Goal: Task Accomplishment & Management: Use online tool/utility

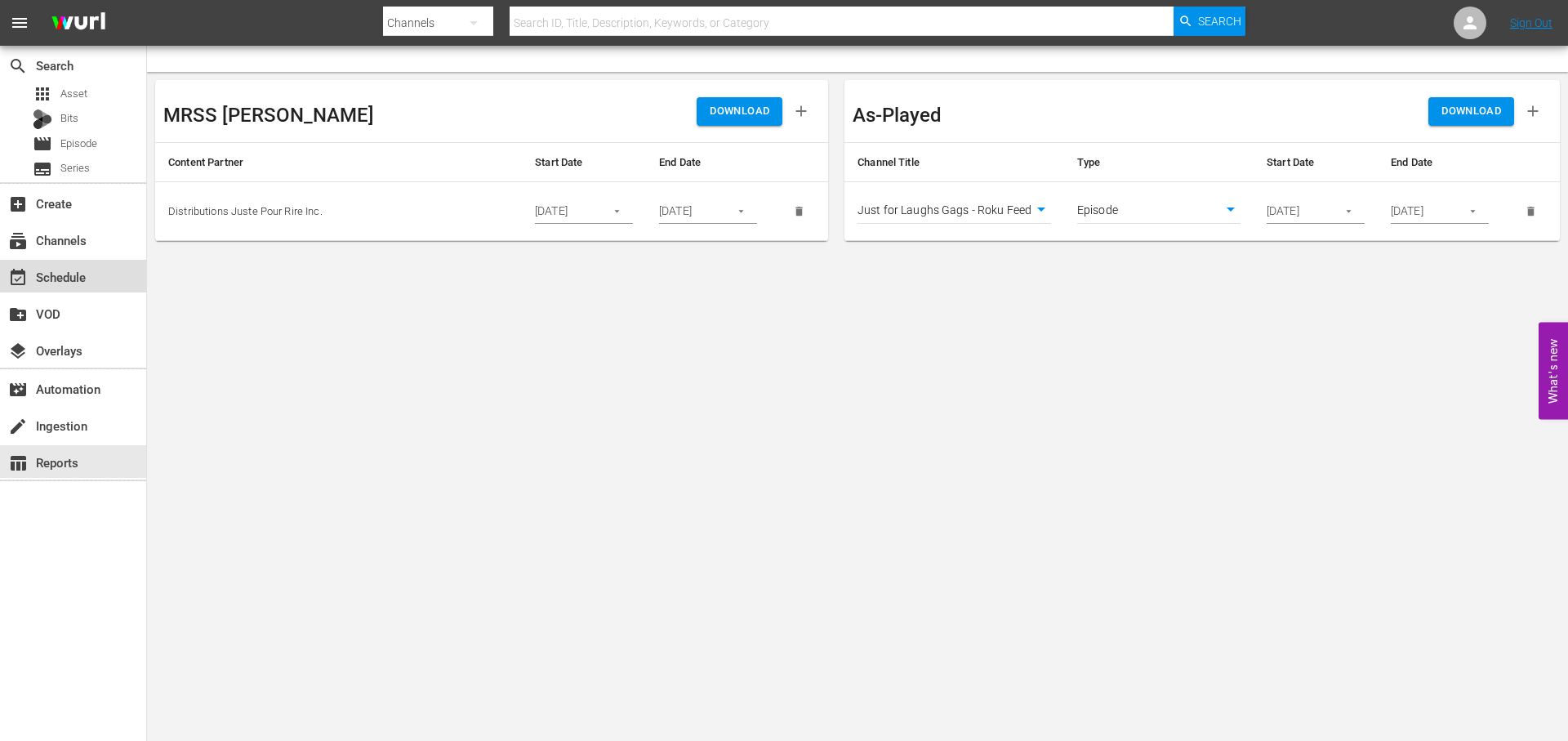
click at [97, 279] on div "event_available Schedule" at bounding box center [73, 276] width 146 height 33
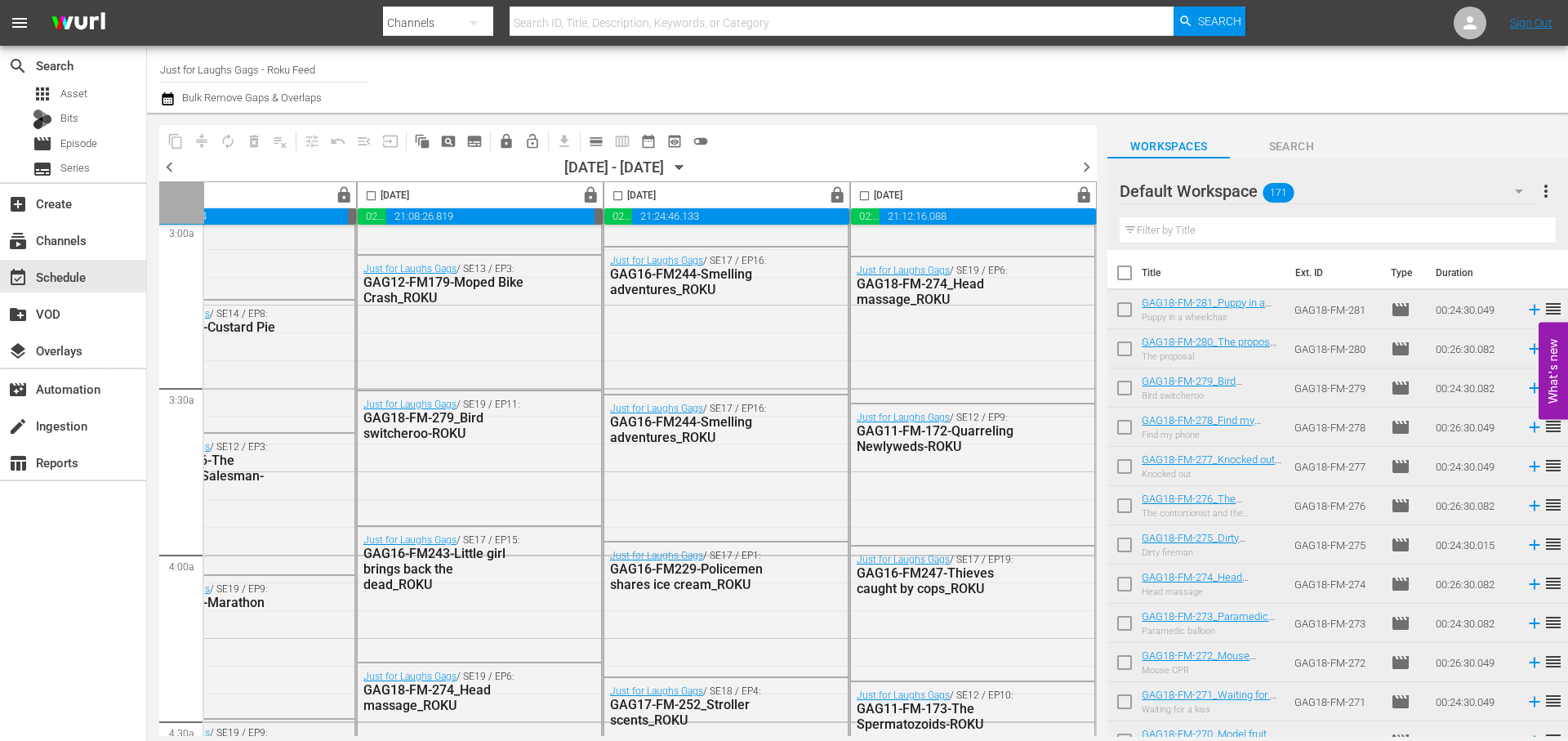
scroll to position [0, 841]
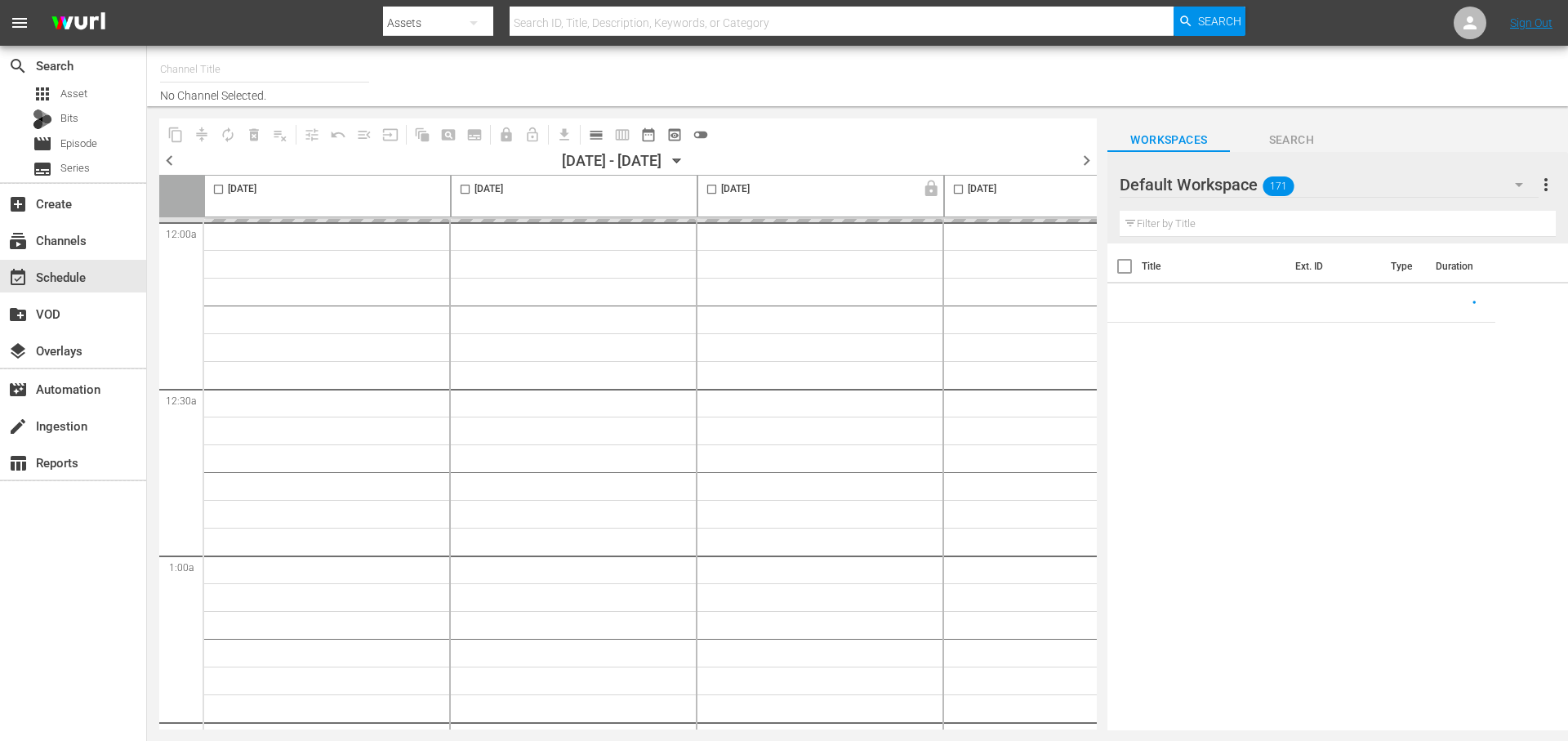
type input "Just for Laughs Gags - Roku Feed (1650)"
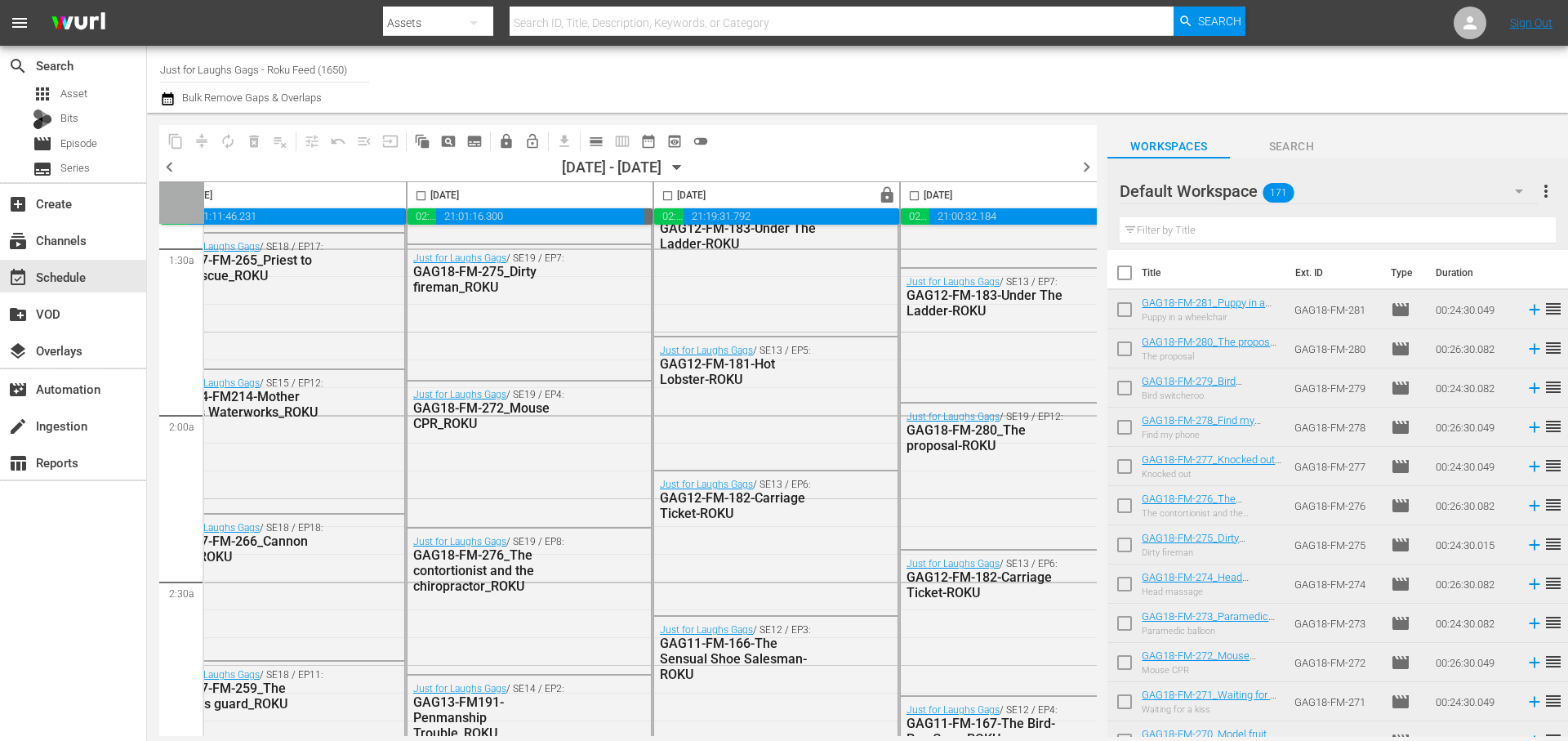
scroll to position [0, 44]
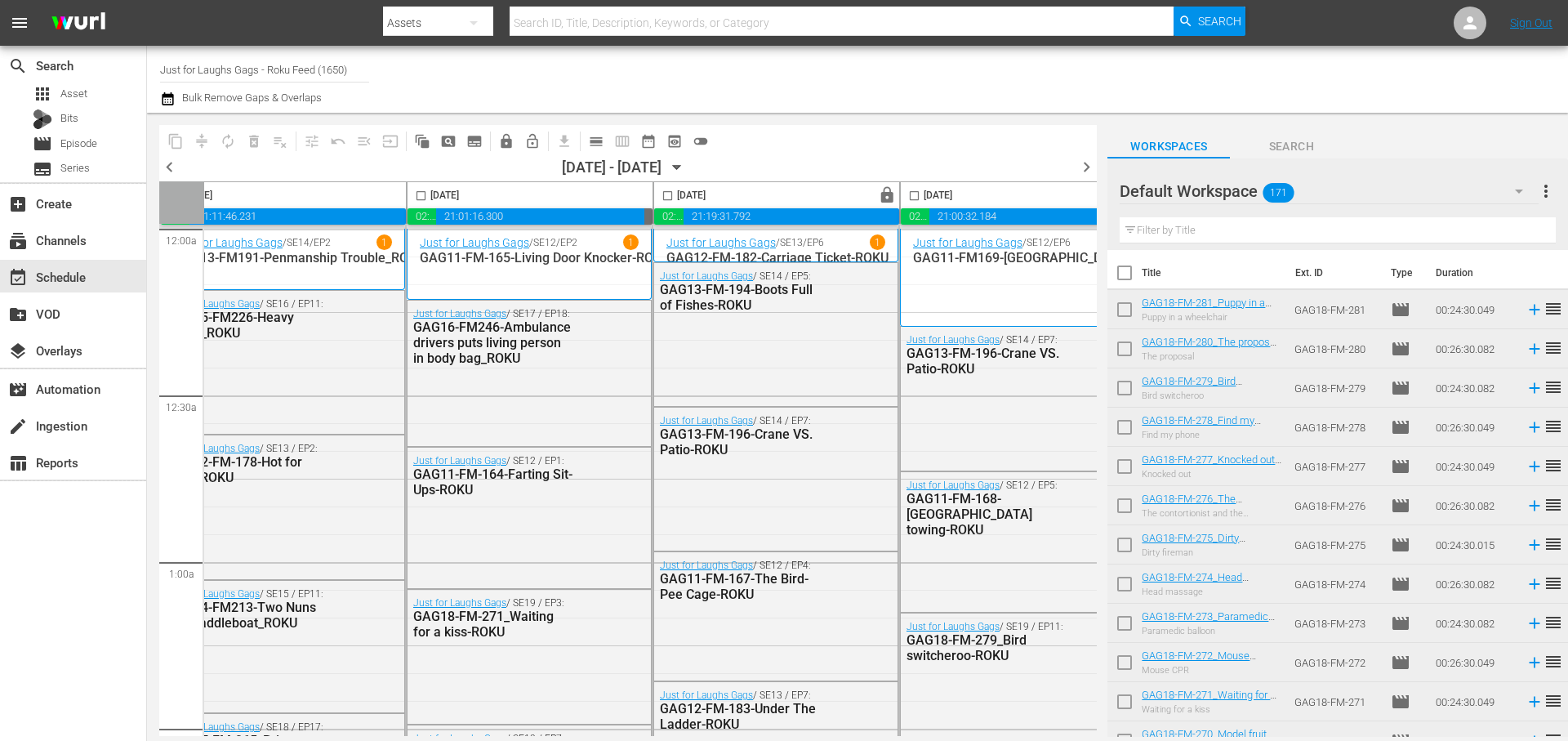
click at [686, 164] on icon "button" at bounding box center [677, 167] width 18 height 18
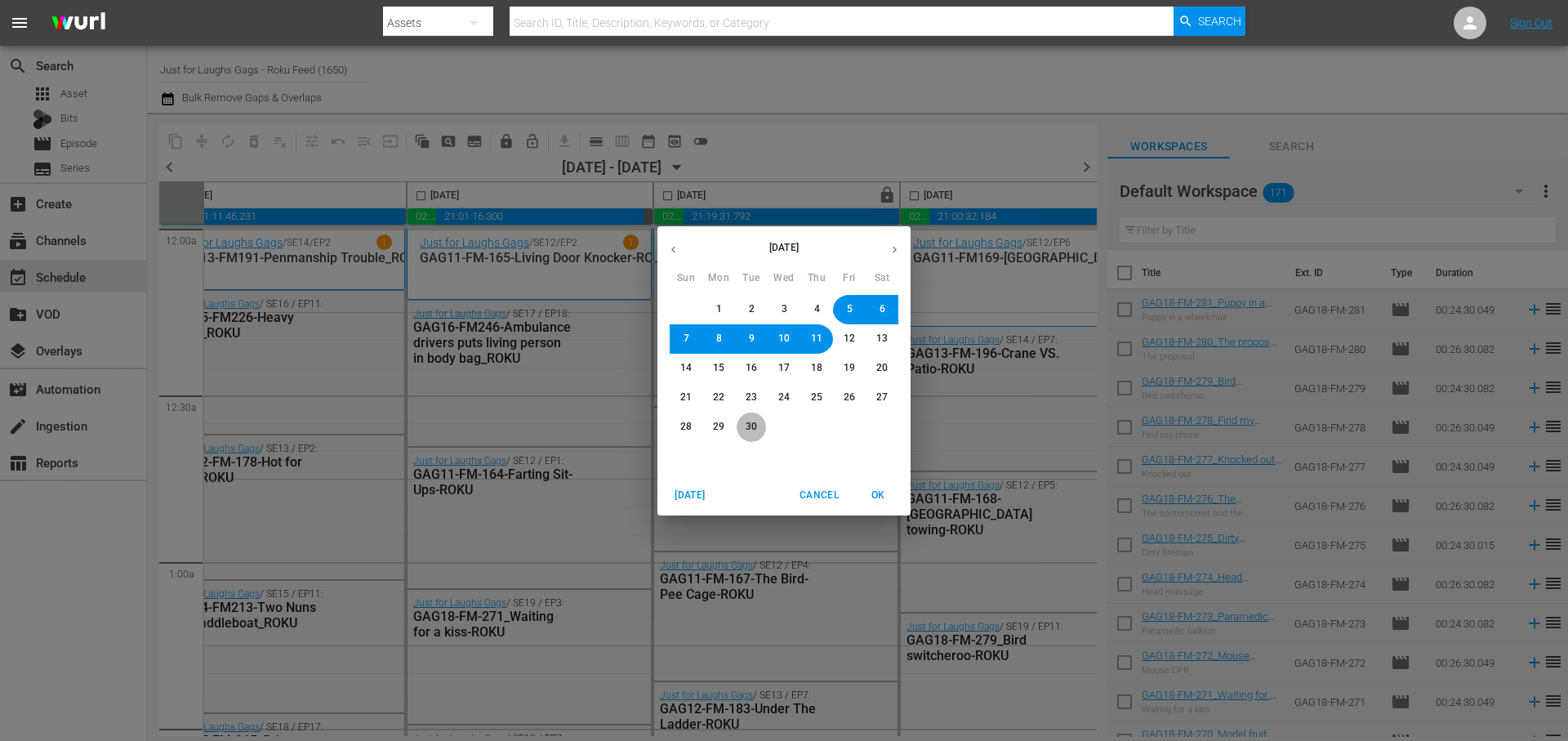
click at [743, 425] on button "30" at bounding box center [752, 427] width 29 height 29
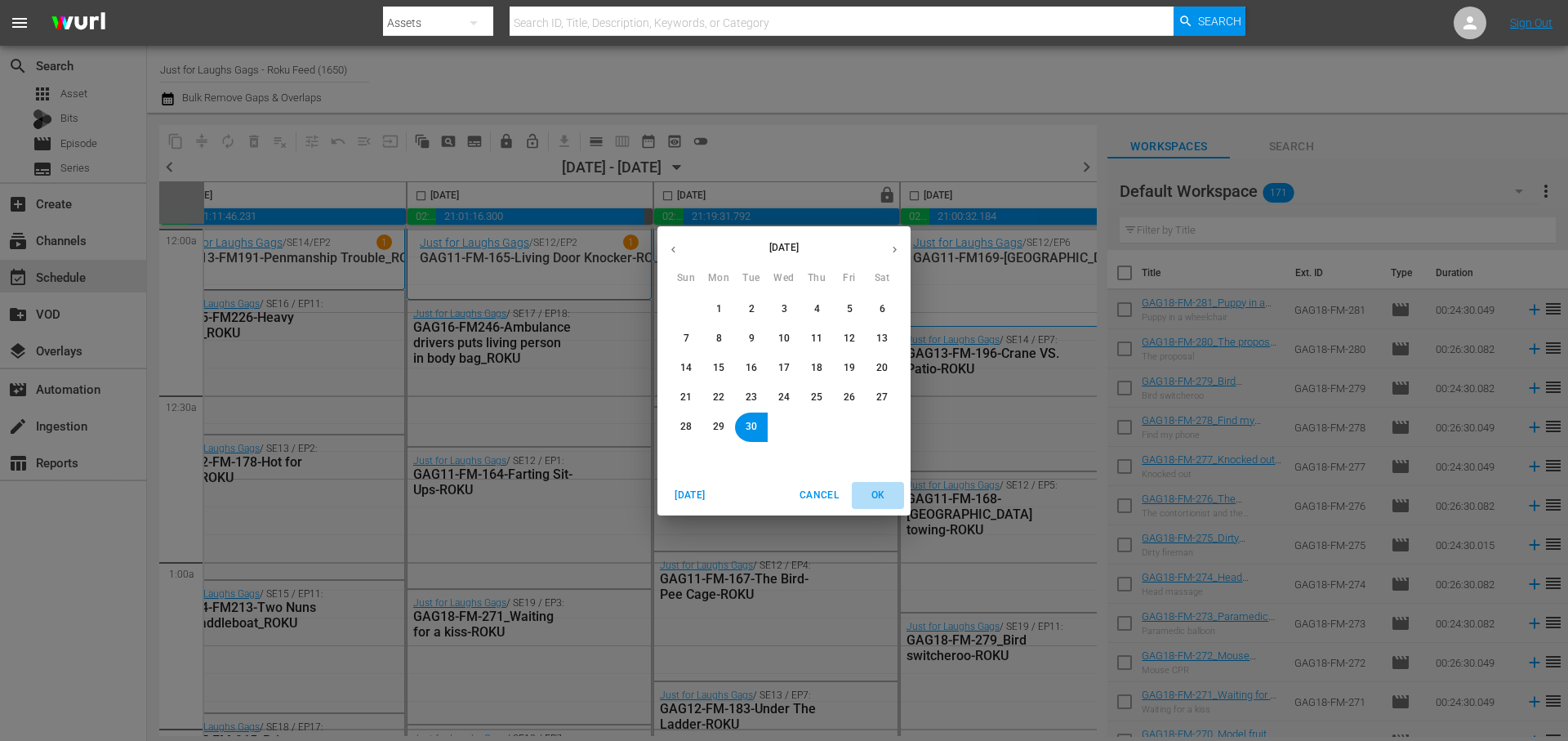
drag, startPoint x: 871, startPoint y: 495, endPoint x: 681, endPoint y: 366, distance: 229.7
click at [871, 495] on span "OK" at bounding box center [878, 495] width 39 height 17
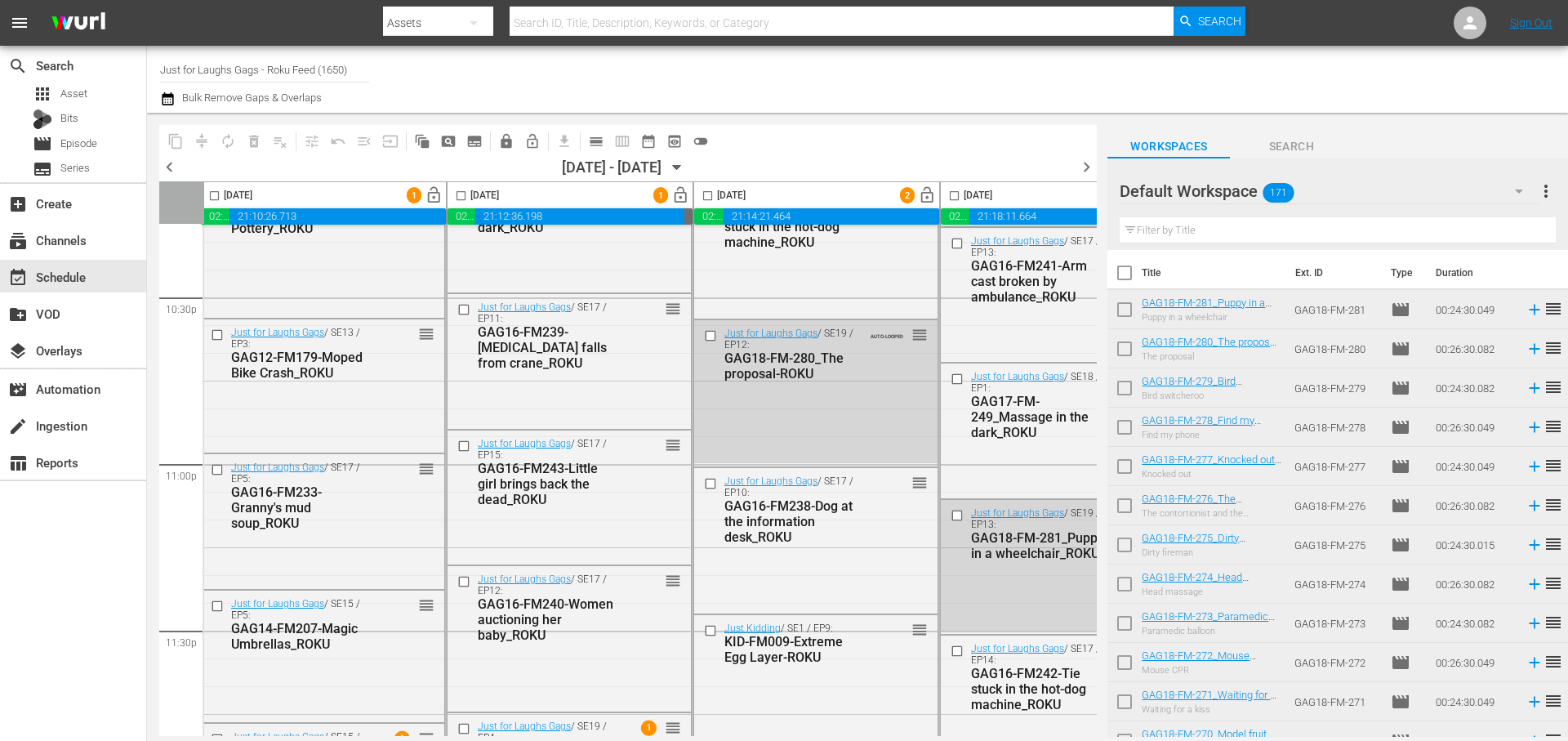
scroll to position [7495, 4]
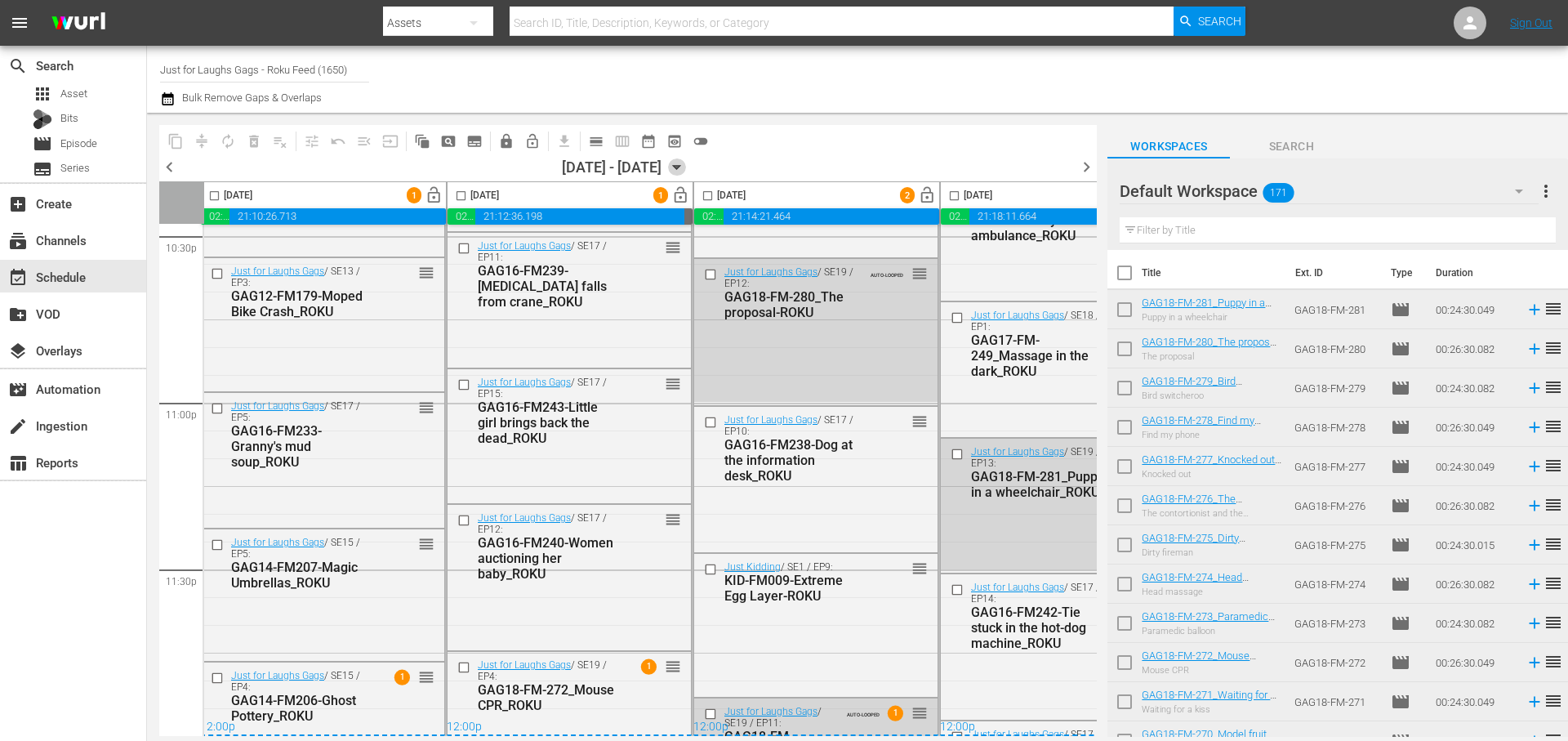
click at [686, 163] on icon "button" at bounding box center [677, 167] width 18 height 18
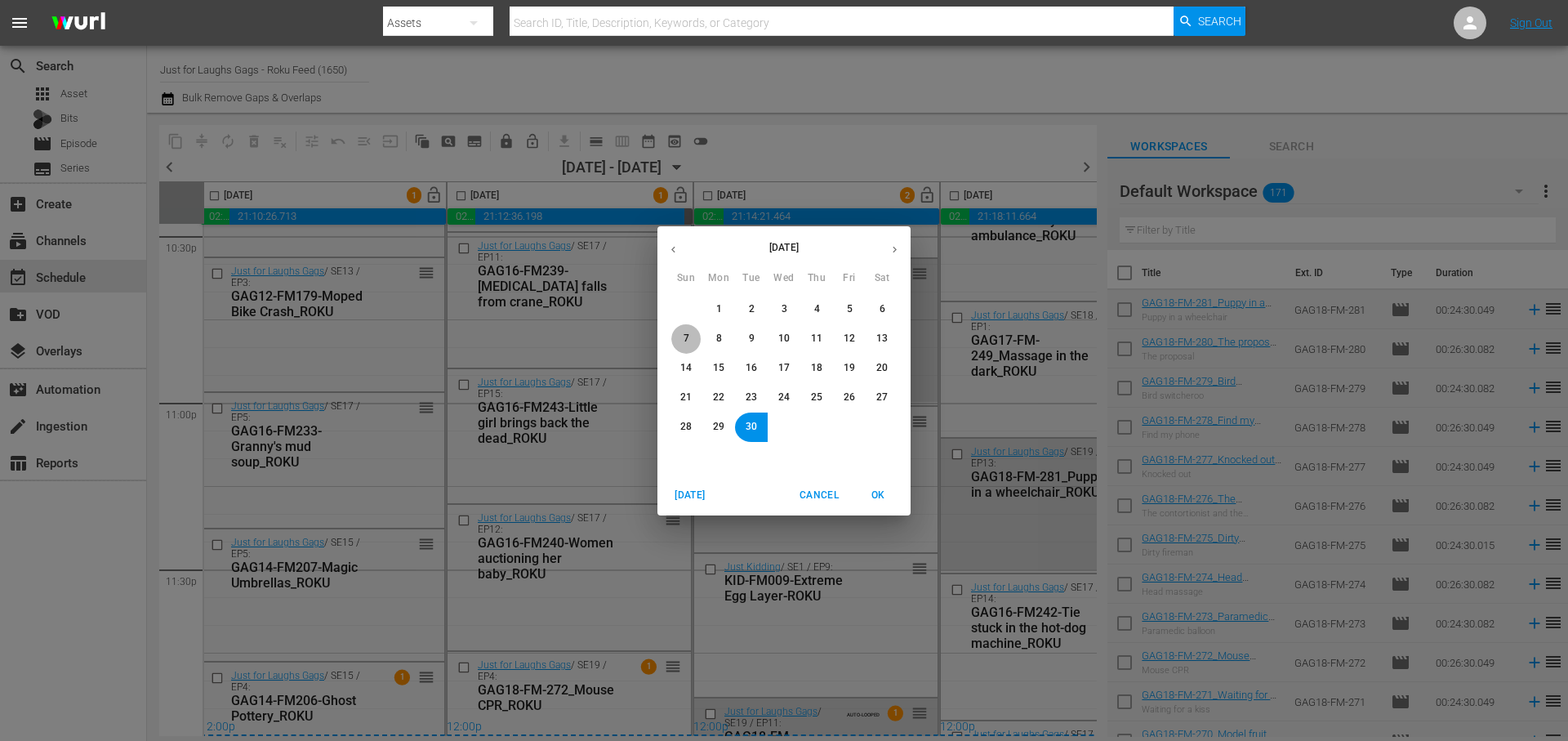
click at [681, 332] on button "7" at bounding box center [686, 339] width 29 height 29
click at [880, 495] on span "OK" at bounding box center [878, 495] width 39 height 17
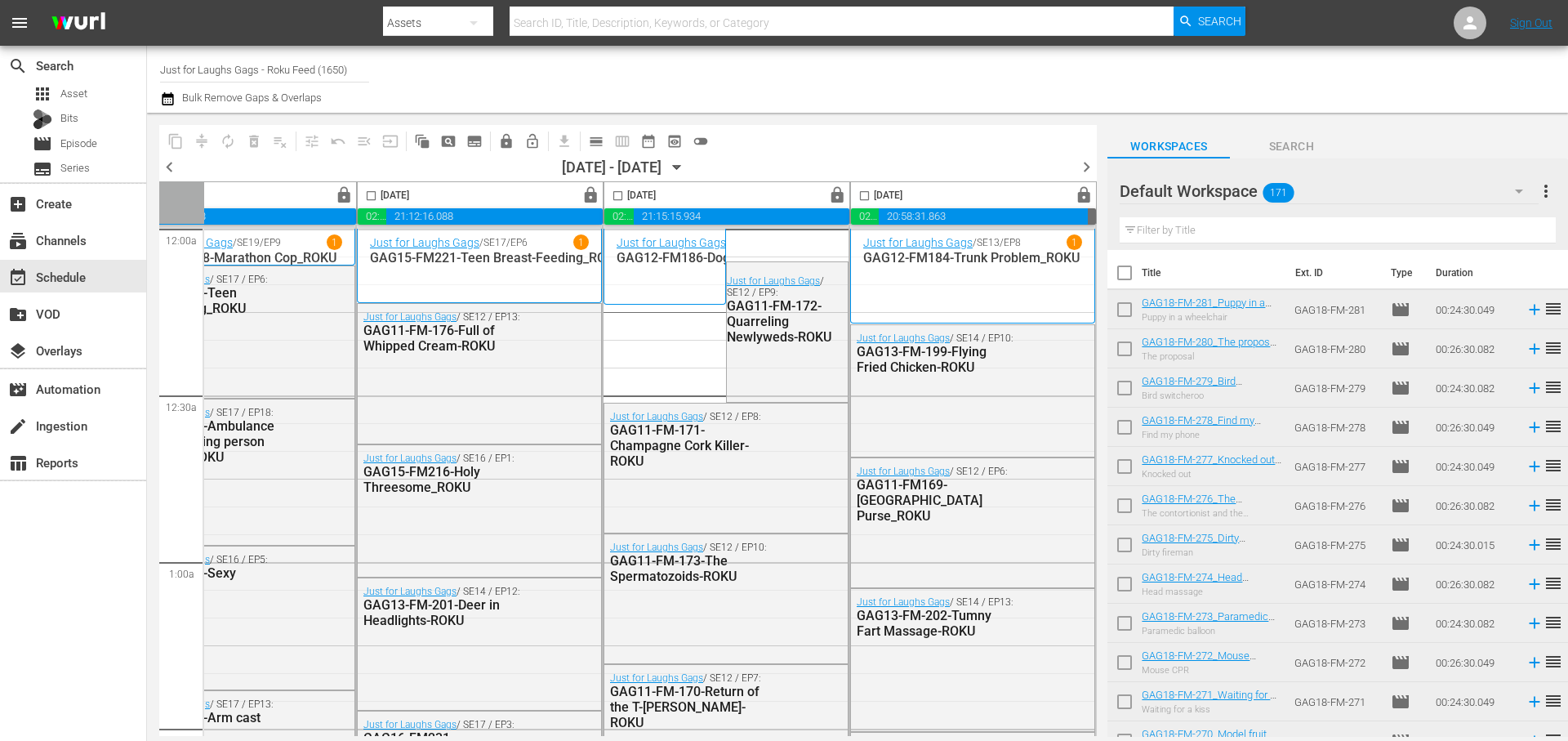
scroll to position [0, 841]
click at [1088, 161] on span "chevron_right" at bounding box center [1087, 167] width 21 height 21
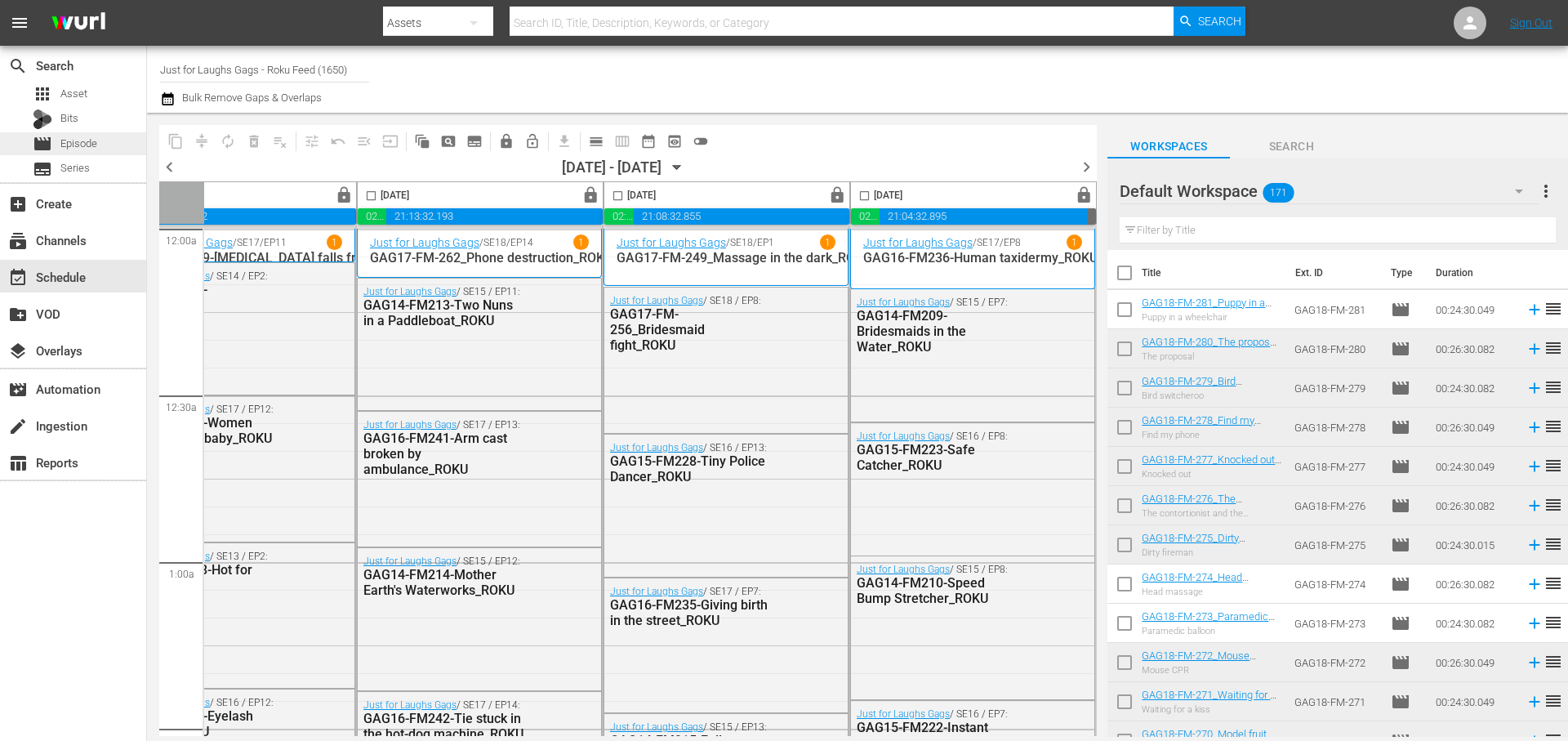
click at [104, 146] on div "movie Episode" at bounding box center [73, 144] width 146 height 22
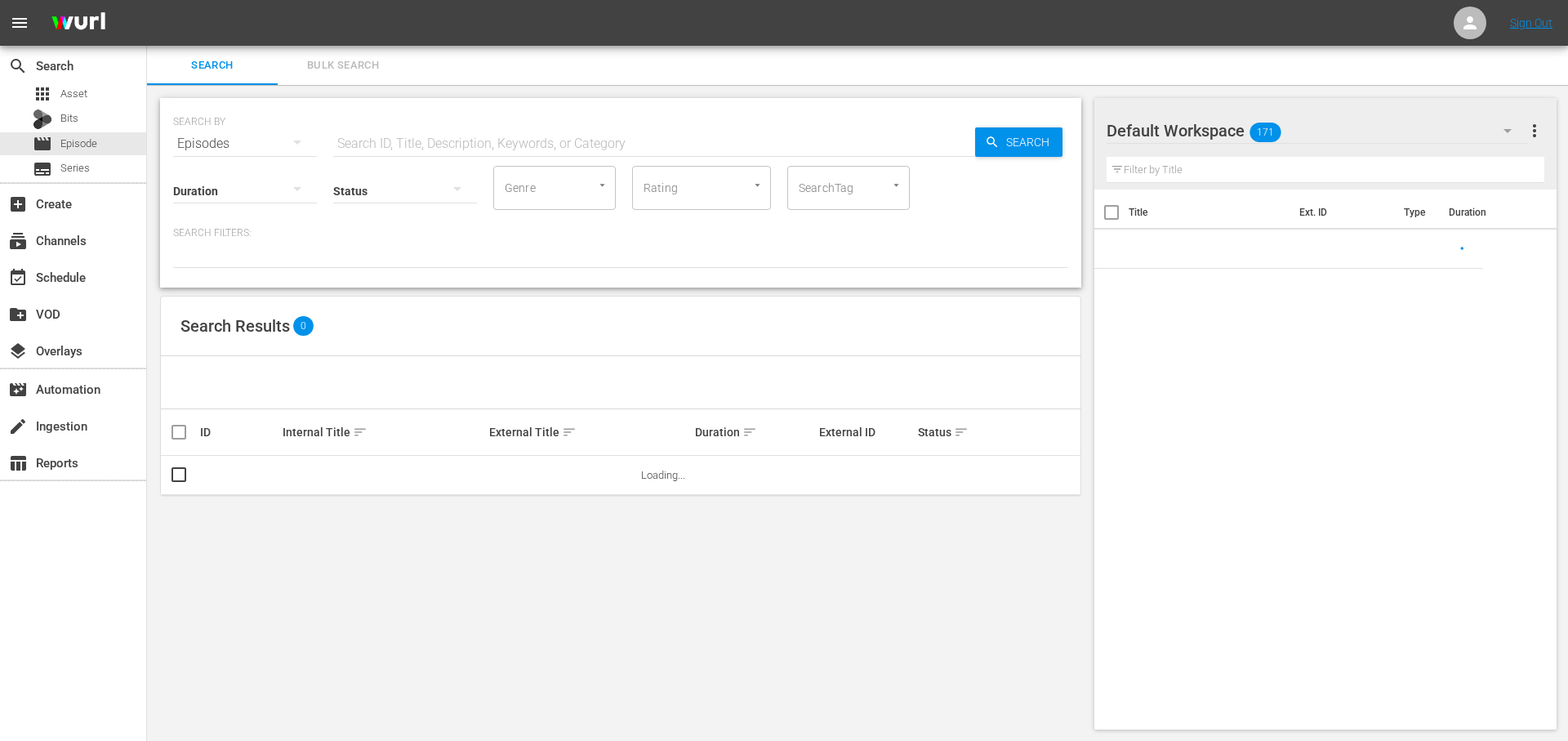
click at [464, 144] on input "text" at bounding box center [654, 144] width 642 height 39
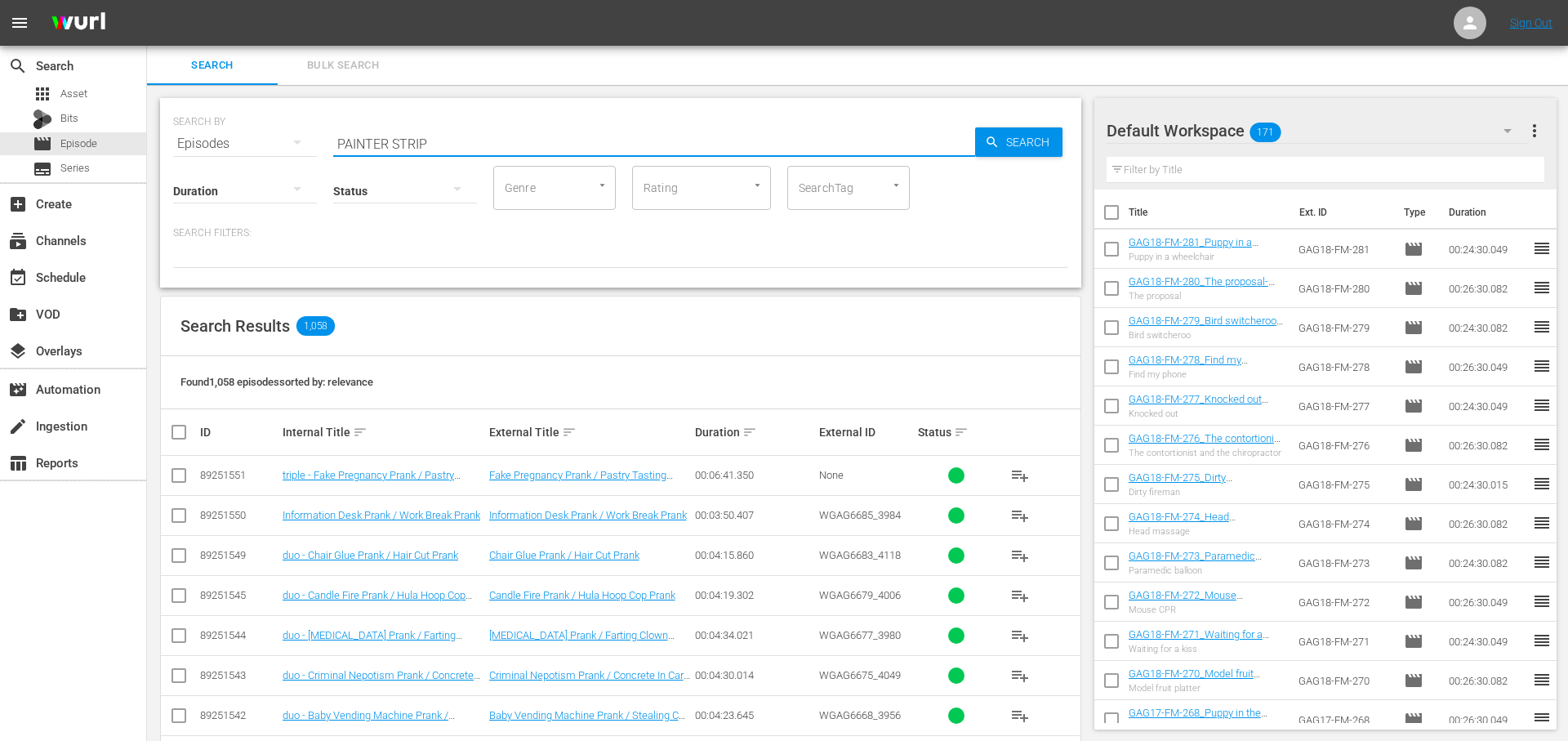
type input "PAINTER STRIP"
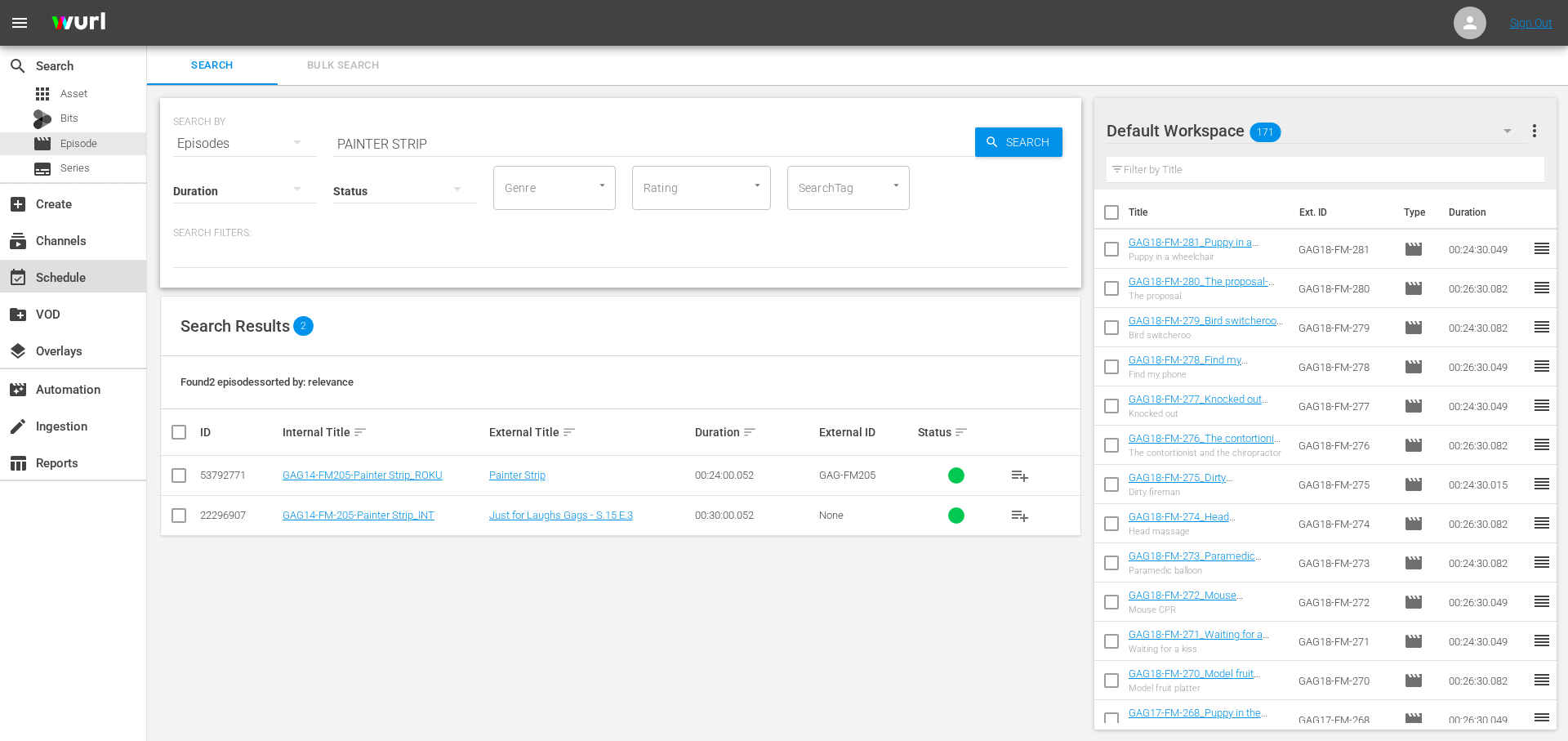
click at [71, 277] on div "event_available Schedule" at bounding box center [46, 274] width 92 height 15
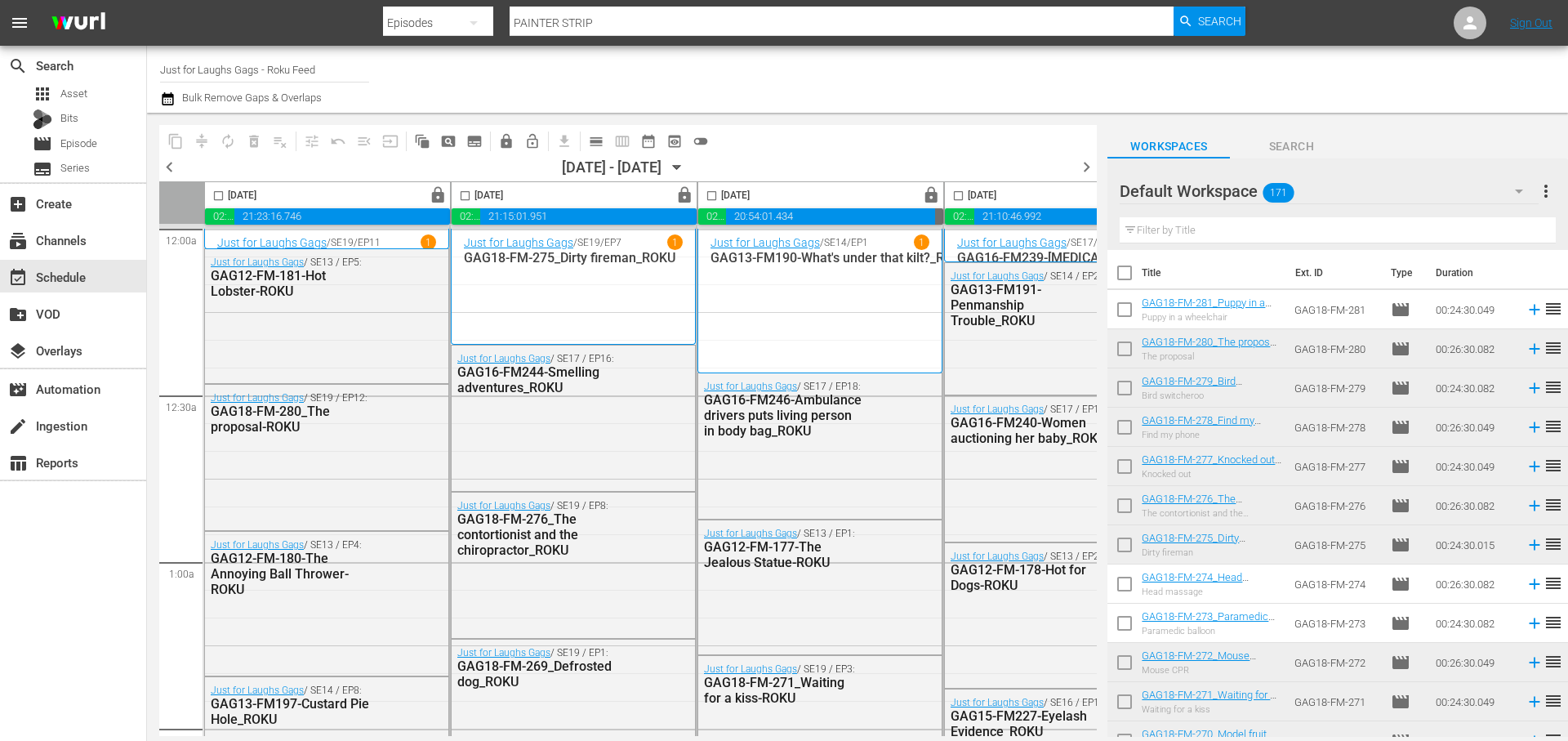
click at [1085, 169] on span "chevron_right" at bounding box center [1087, 167] width 21 height 21
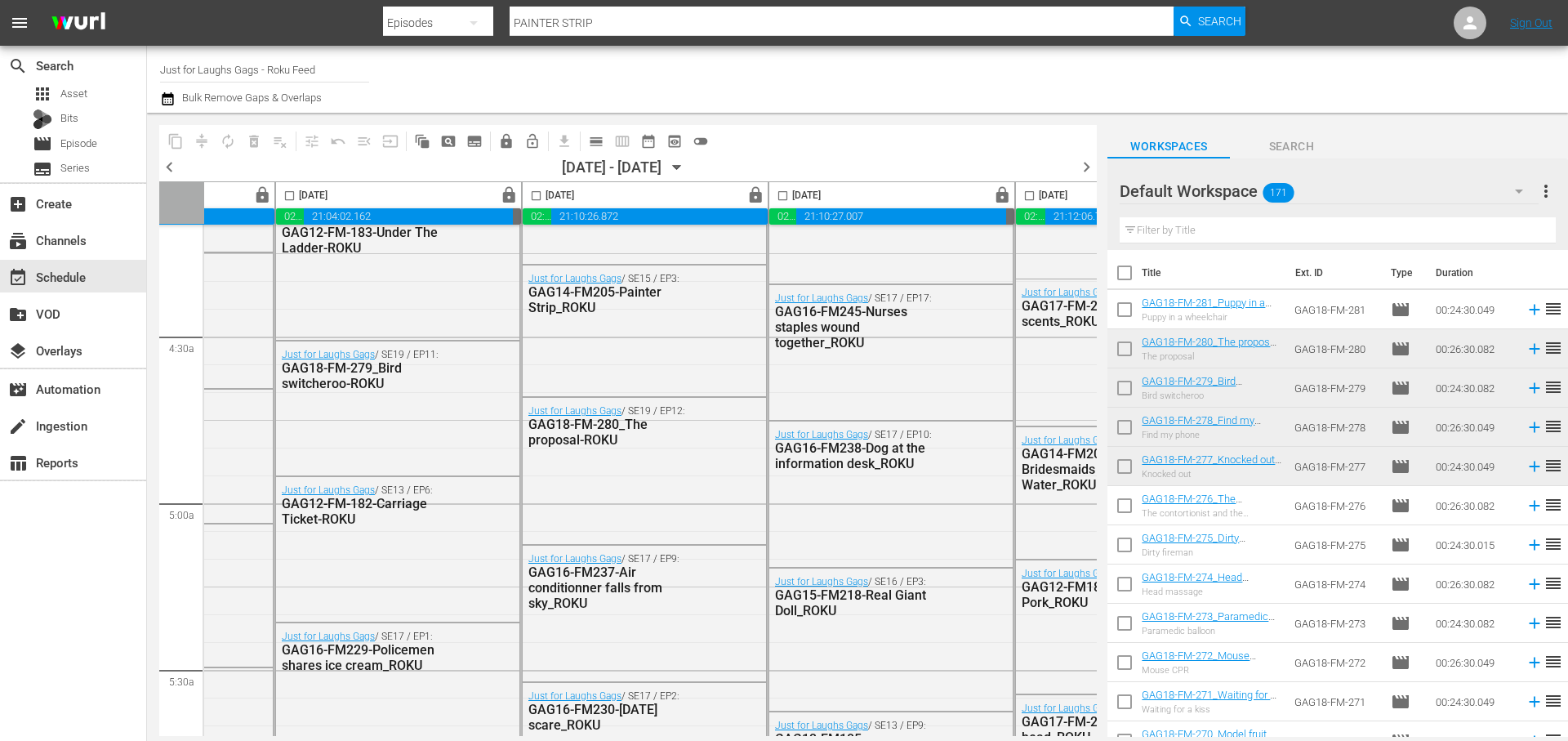
scroll to position [1402, 176]
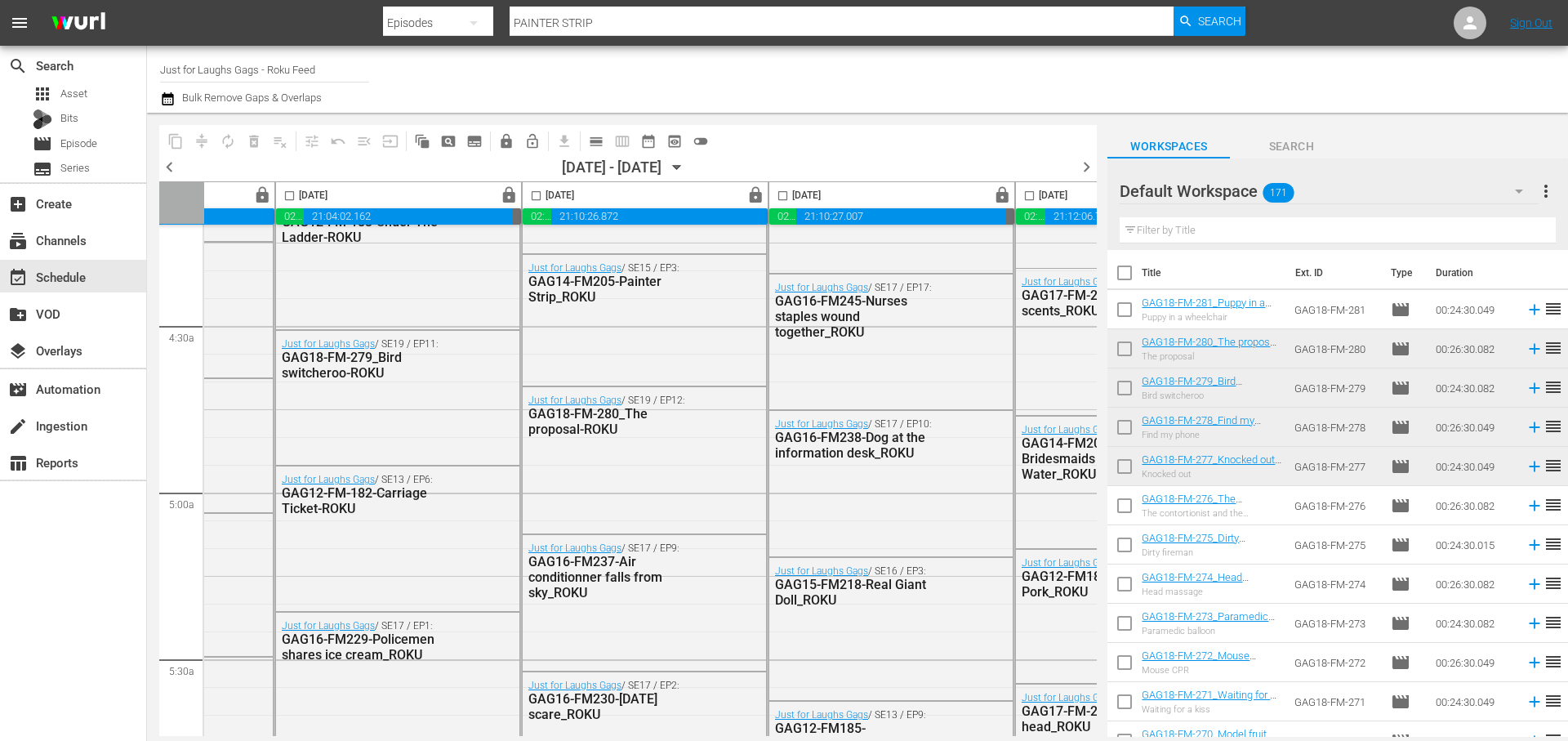
click at [1087, 167] on span "chevron_right" at bounding box center [1087, 167] width 21 height 21
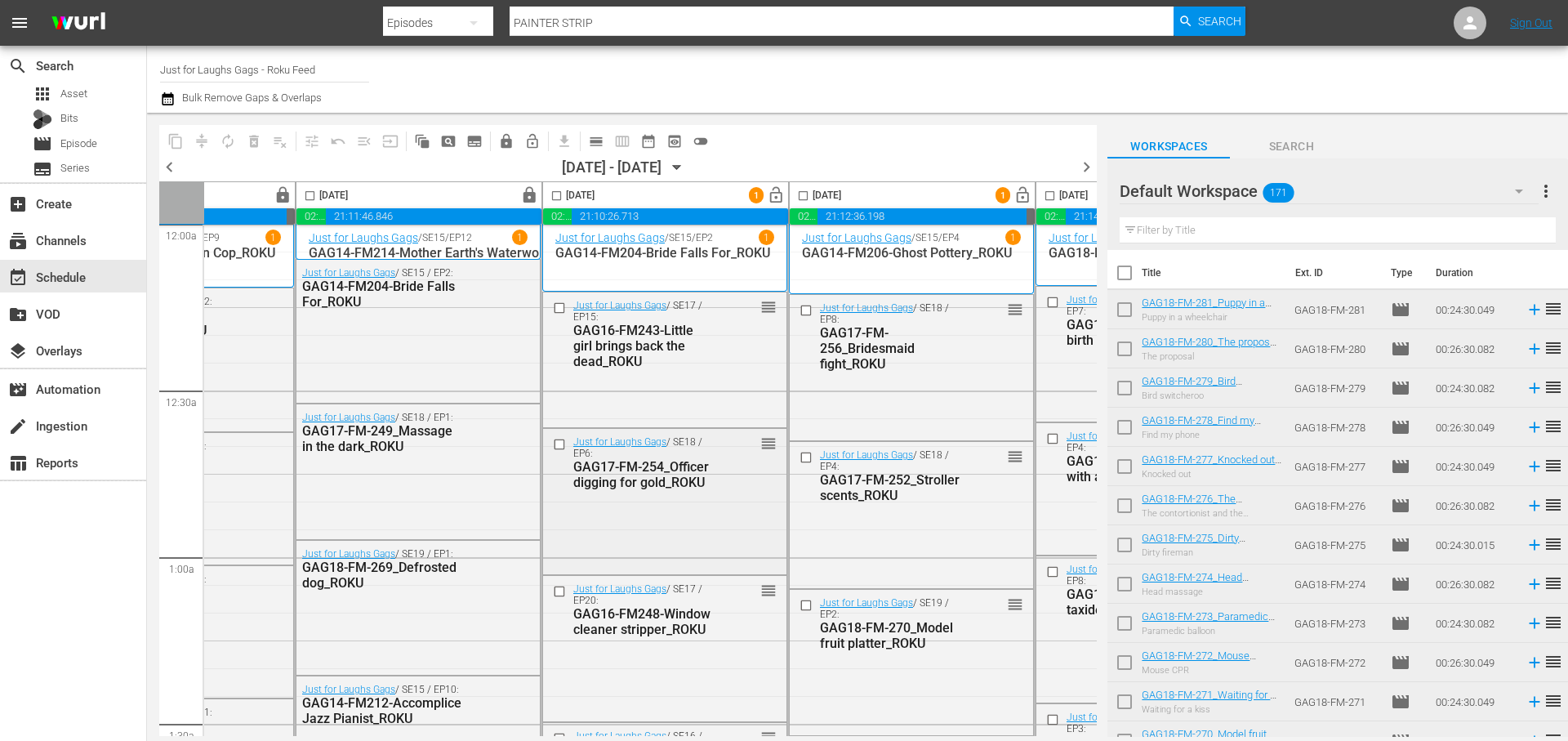
scroll to position [2, 155]
